Goal: Task Accomplishment & Management: Use online tool/utility

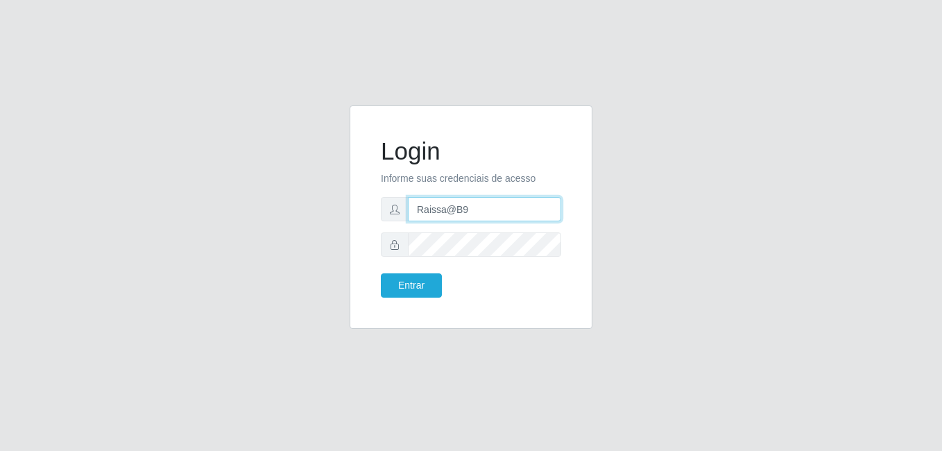
click at [494, 206] on input "Raissa@B9" at bounding box center [484, 209] width 153 height 24
type input "heloisa@bessa"
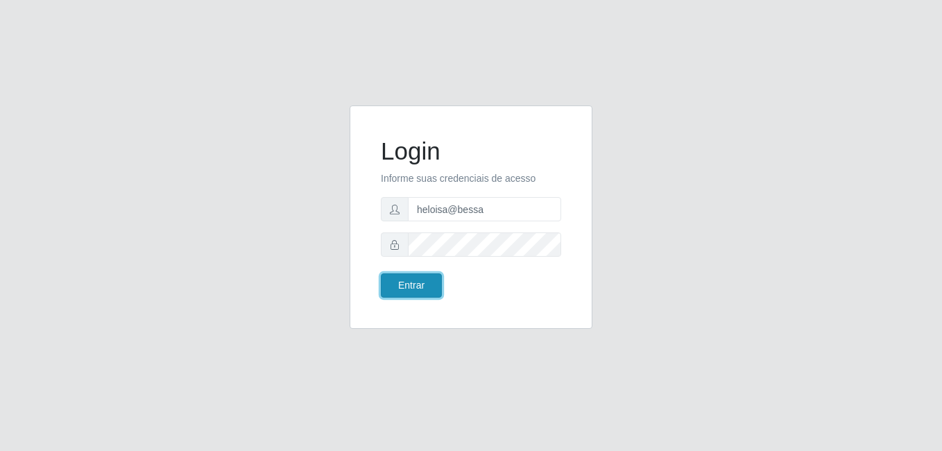
click at [408, 283] on button "Entrar" at bounding box center [411, 285] width 61 height 24
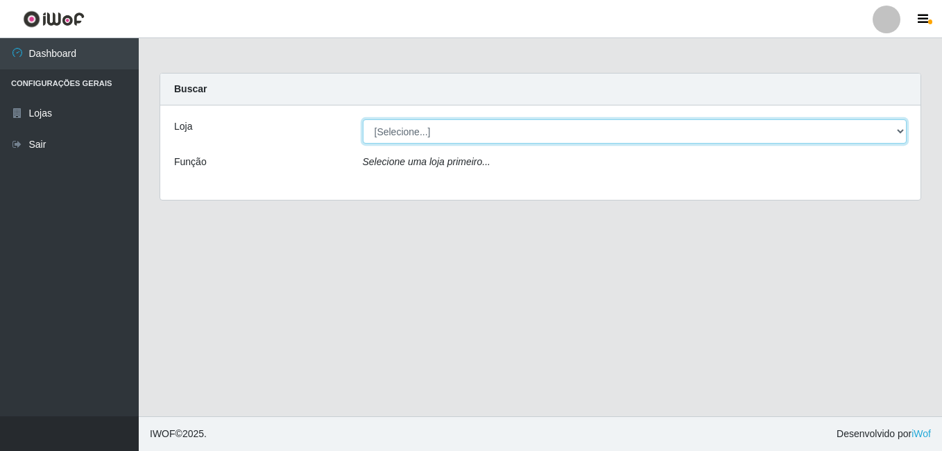
click at [831, 130] on select "[Selecione...] Bemais Supermercados - B9 Bessa" at bounding box center [635, 131] width 544 height 24
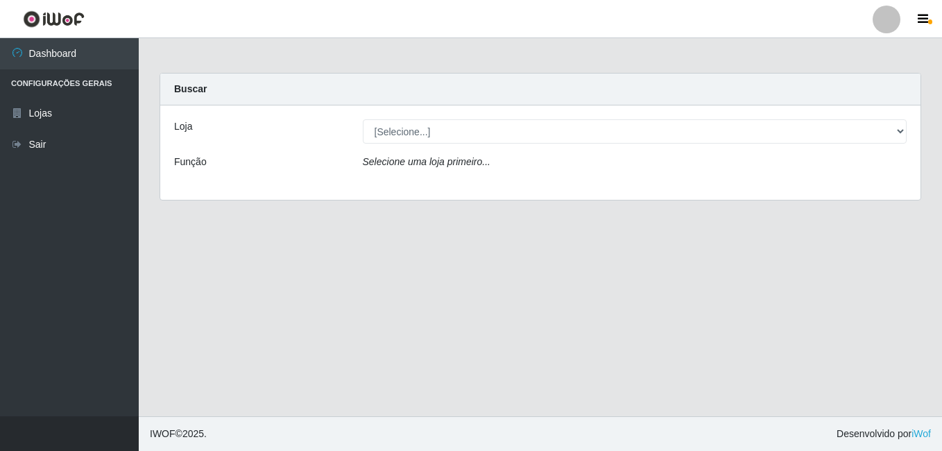
click at [831, 189] on div "Loja [Selecione...] Bemais Supermercados - B9 Bessa Função Selecione uma loja p…" at bounding box center [540, 152] width 760 height 94
click at [819, 144] on div "Loja [Selecione...] Bemais Supermercados - B9 Bessa Função Selecione uma loja p…" at bounding box center [540, 152] width 760 height 94
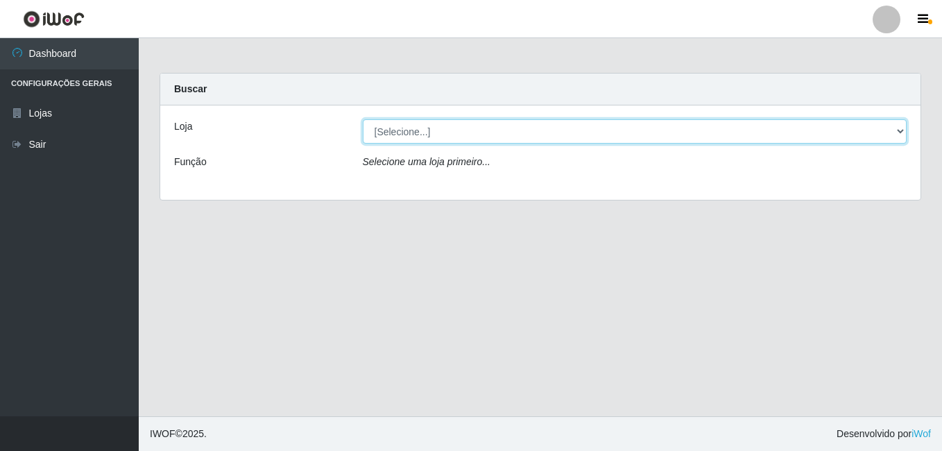
click at [820, 137] on select "[Selecione...] Bemais Supermercados - B9 Bessa" at bounding box center [635, 131] width 544 height 24
select select "410"
click at [363, 119] on select "[Selecione...] Bemais Supermercados - B9 Bessa" at bounding box center [635, 131] width 544 height 24
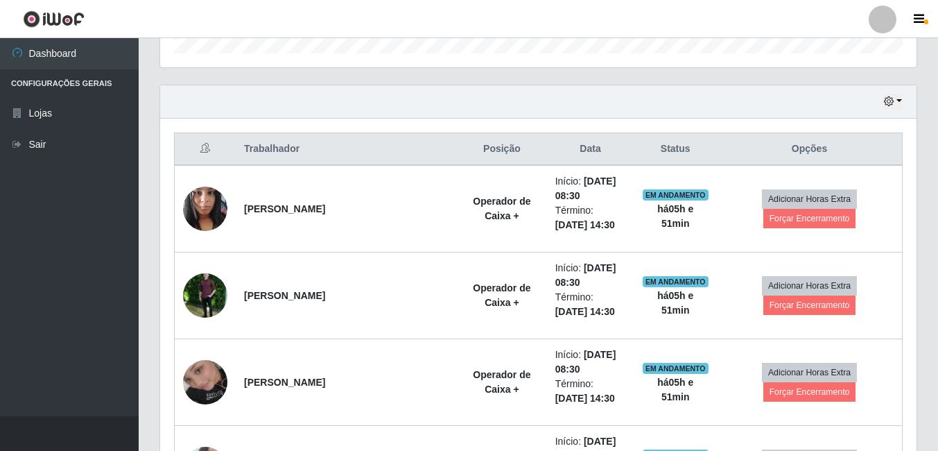
scroll to position [485, 0]
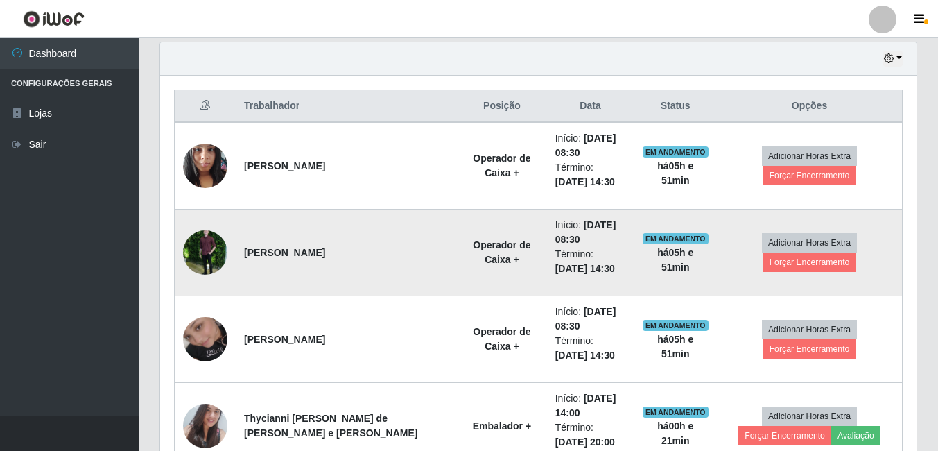
click at [203, 255] on img at bounding box center [205, 252] width 44 height 79
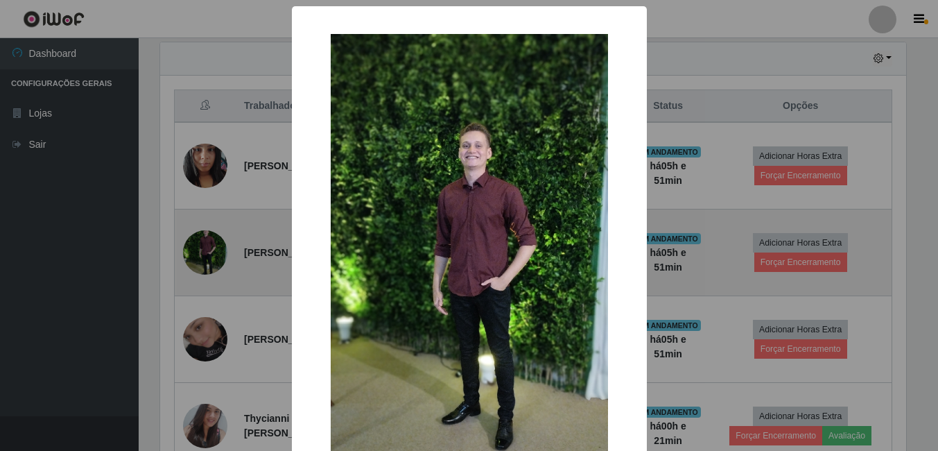
scroll to position [288, 750]
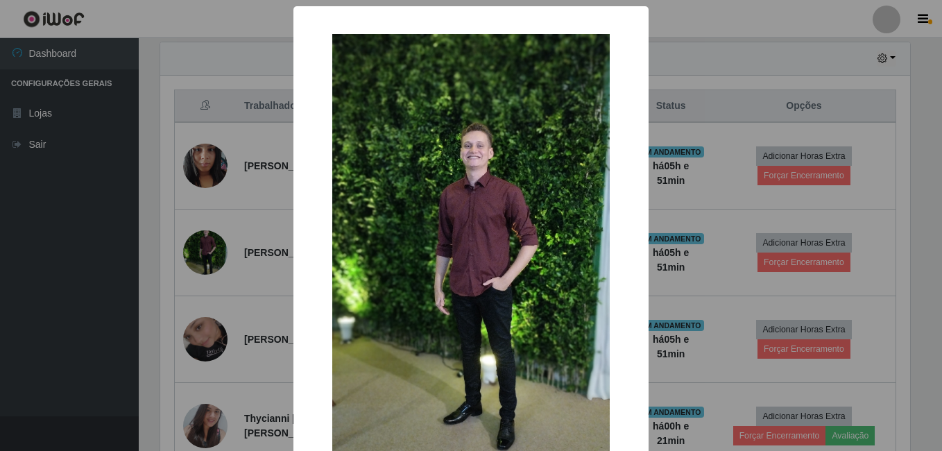
drag, startPoint x: 160, startPoint y: 251, endPoint x: 171, endPoint y: 253, distance: 12.0
click at [160, 250] on div "× OK Cancel" at bounding box center [471, 225] width 942 height 451
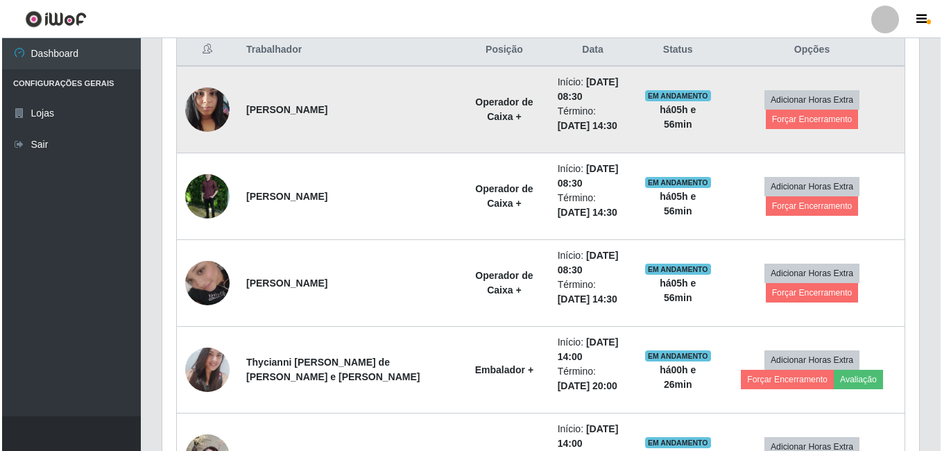
scroll to position [518, 0]
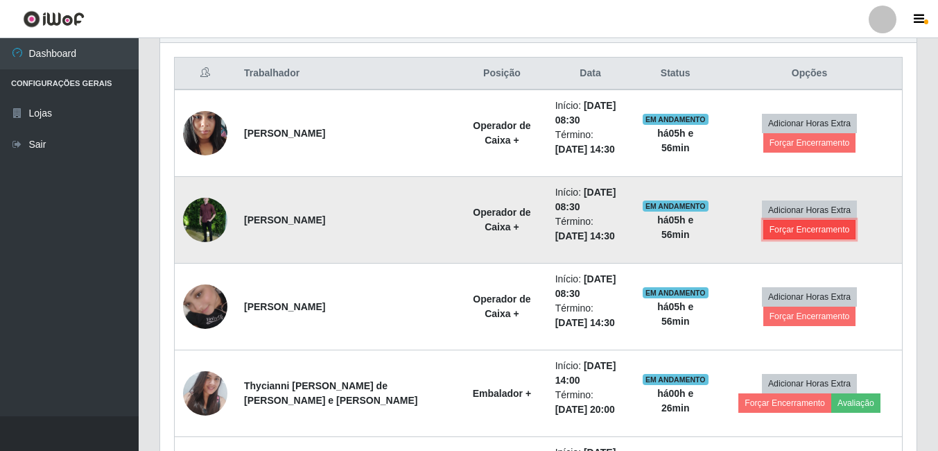
click at [838, 227] on button "Forçar Encerramento" at bounding box center [810, 229] width 93 height 19
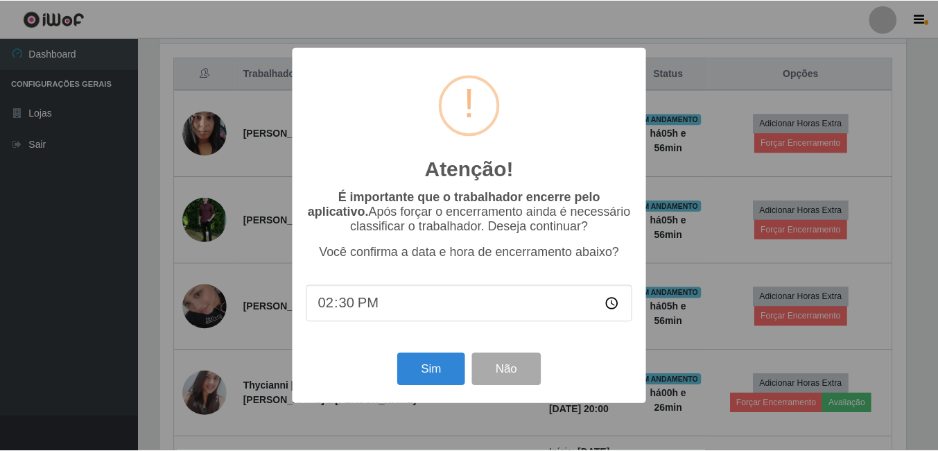
scroll to position [288, 750]
click at [443, 365] on button "Sim" at bounding box center [432, 369] width 67 height 33
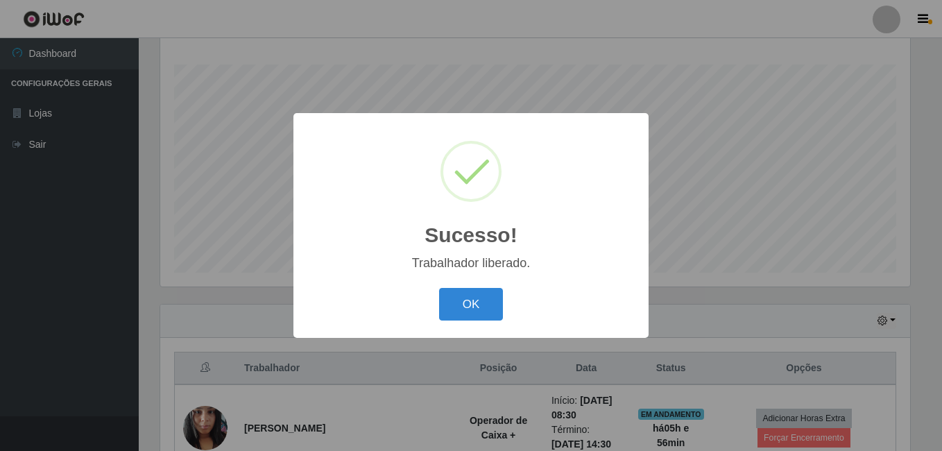
click at [439, 288] on button "OK" at bounding box center [471, 304] width 64 height 33
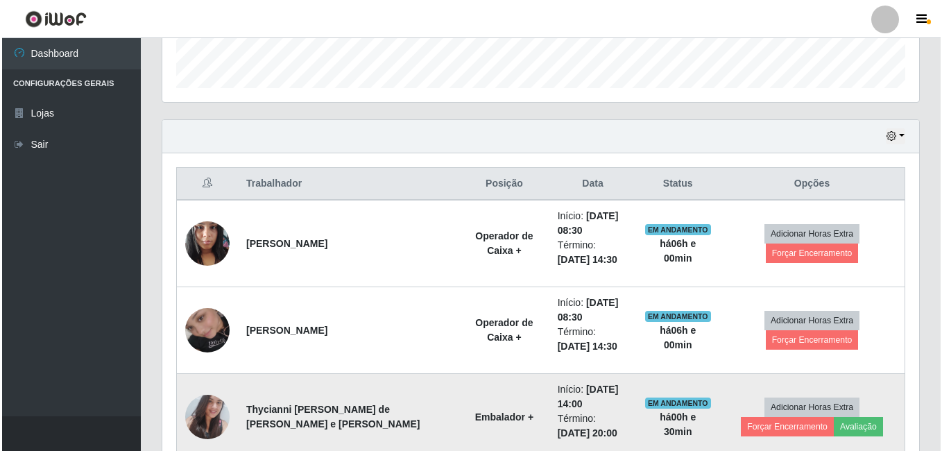
scroll to position [431, 0]
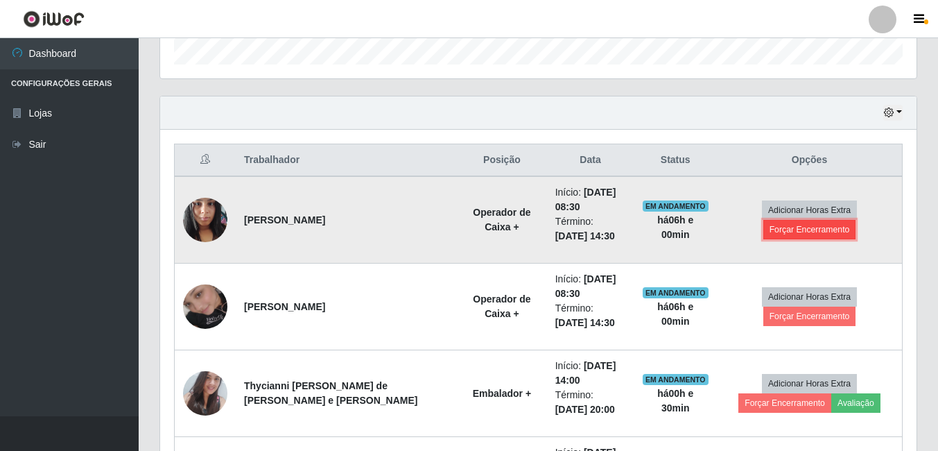
click at [830, 234] on button "Forçar Encerramento" at bounding box center [810, 229] width 93 height 19
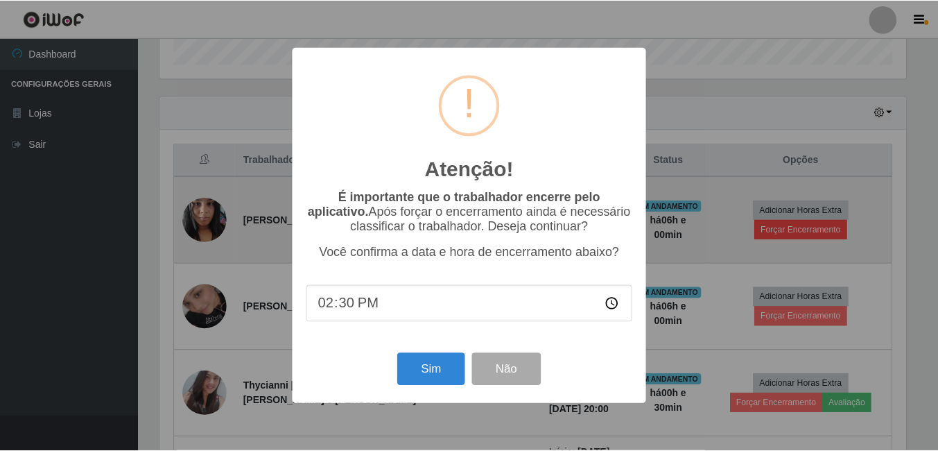
scroll to position [288, 750]
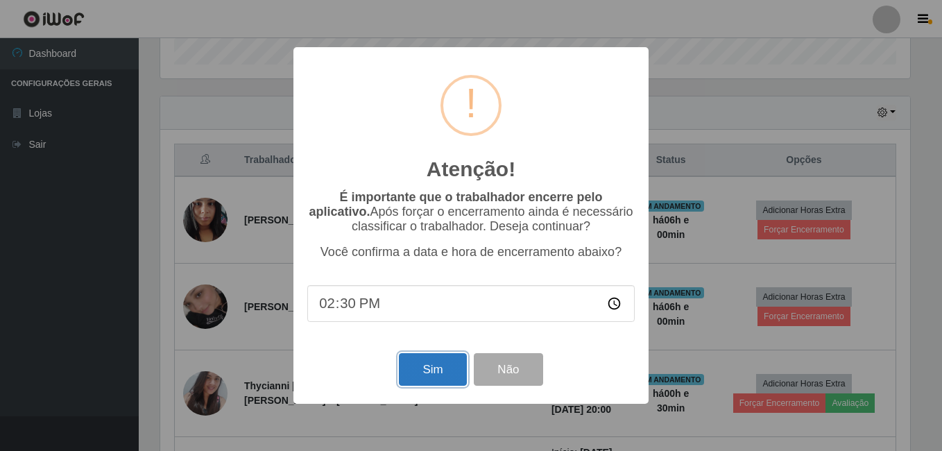
click at [429, 365] on button "Sim" at bounding box center [432, 369] width 67 height 33
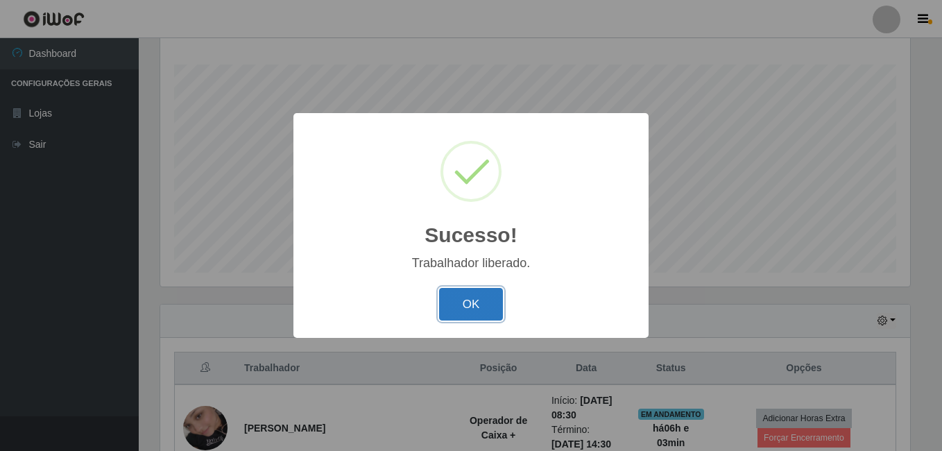
click at [481, 295] on button "OK" at bounding box center [471, 304] width 64 height 33
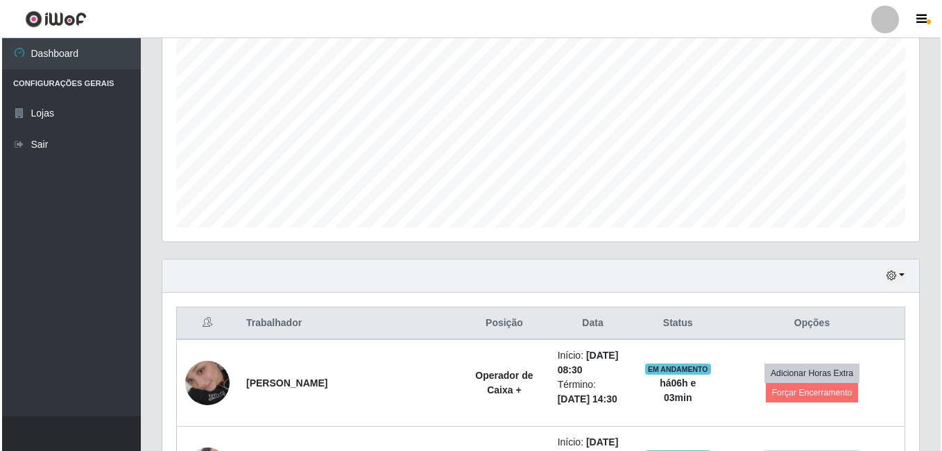
scroll to position [362, 0]
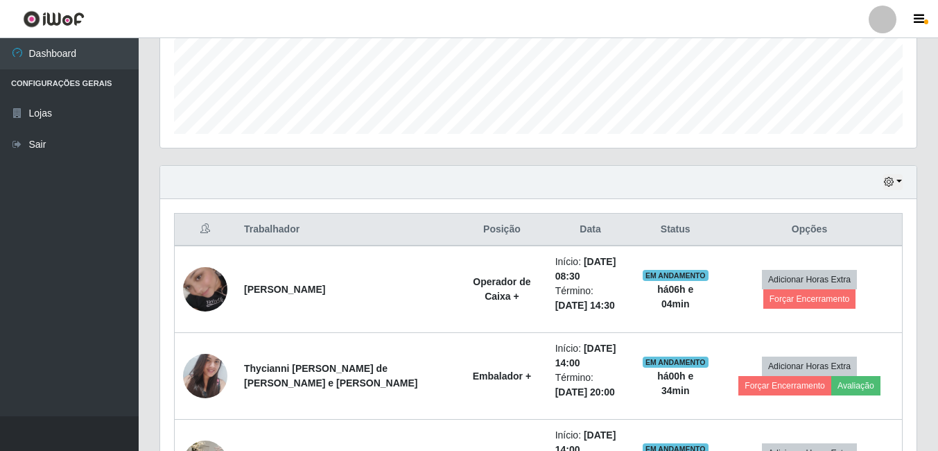
click at [193, 239] on th at bounding box center [206, 230] width 62 height 33
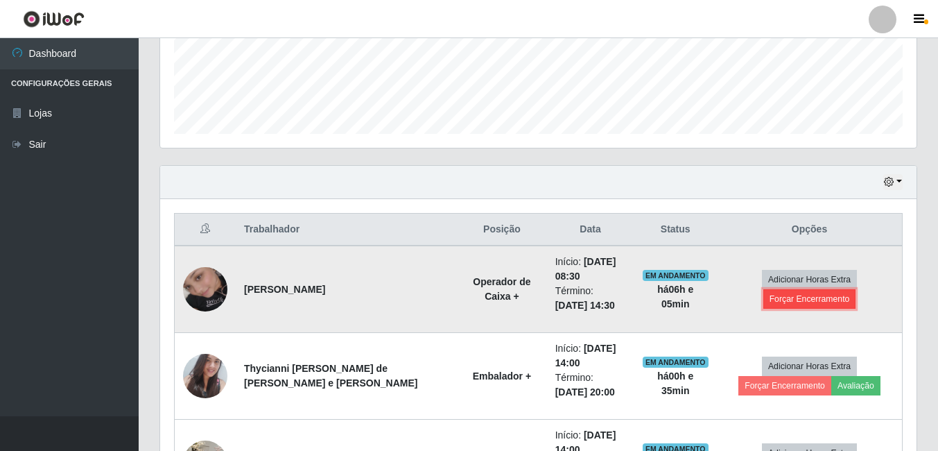
click at [809, 295] on button "Forçar Encerramento" at bounding box center [810, 298] width 93 height 19
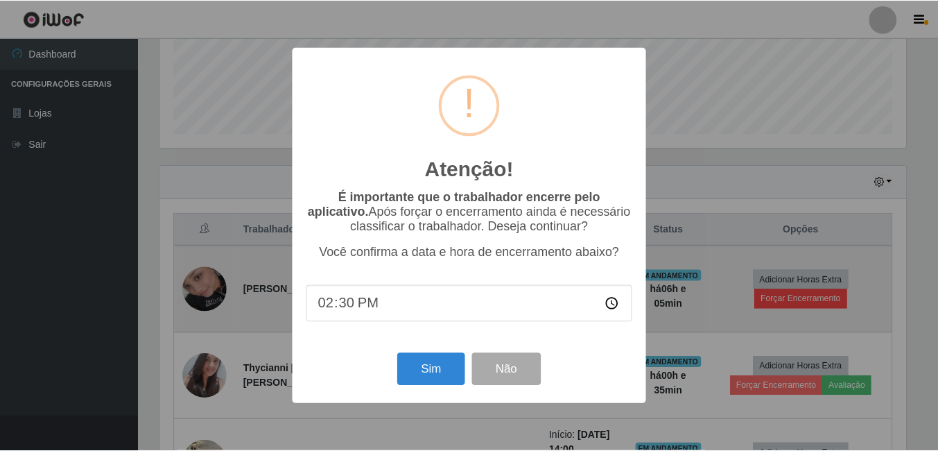
scroll to position [288, 750]
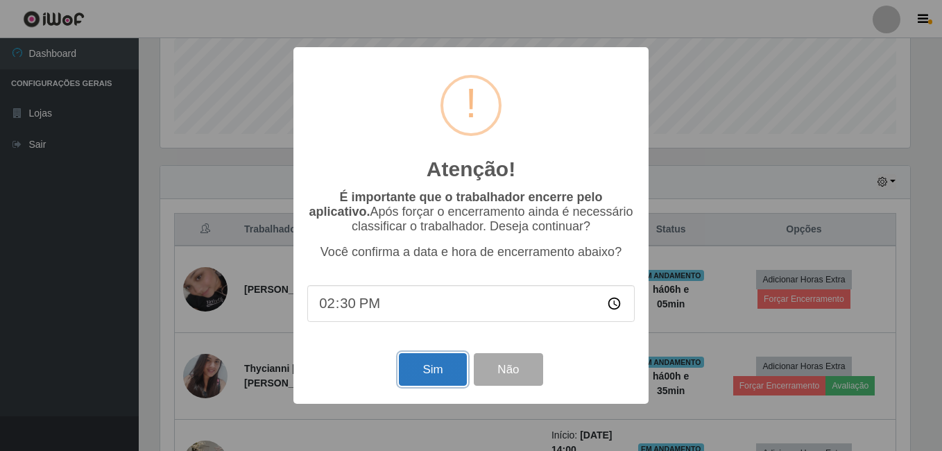
click at [441, 367] on button "Sim" at bounding box center [432, 369] width 67 height 33
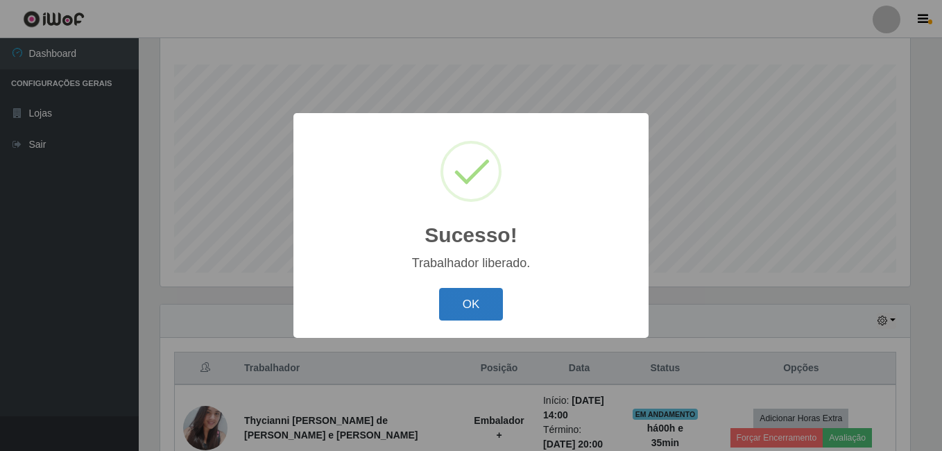
click at [462, 312] on button "OK" at bounding box center [471, 304] width 64 height 33
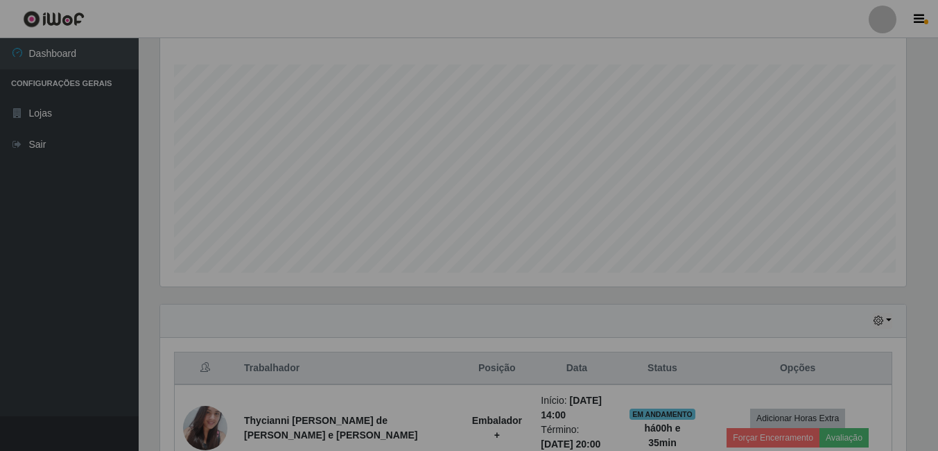
scroll to position [288, 757]
